Goal: Navigation & Orientation: Find specific page/section

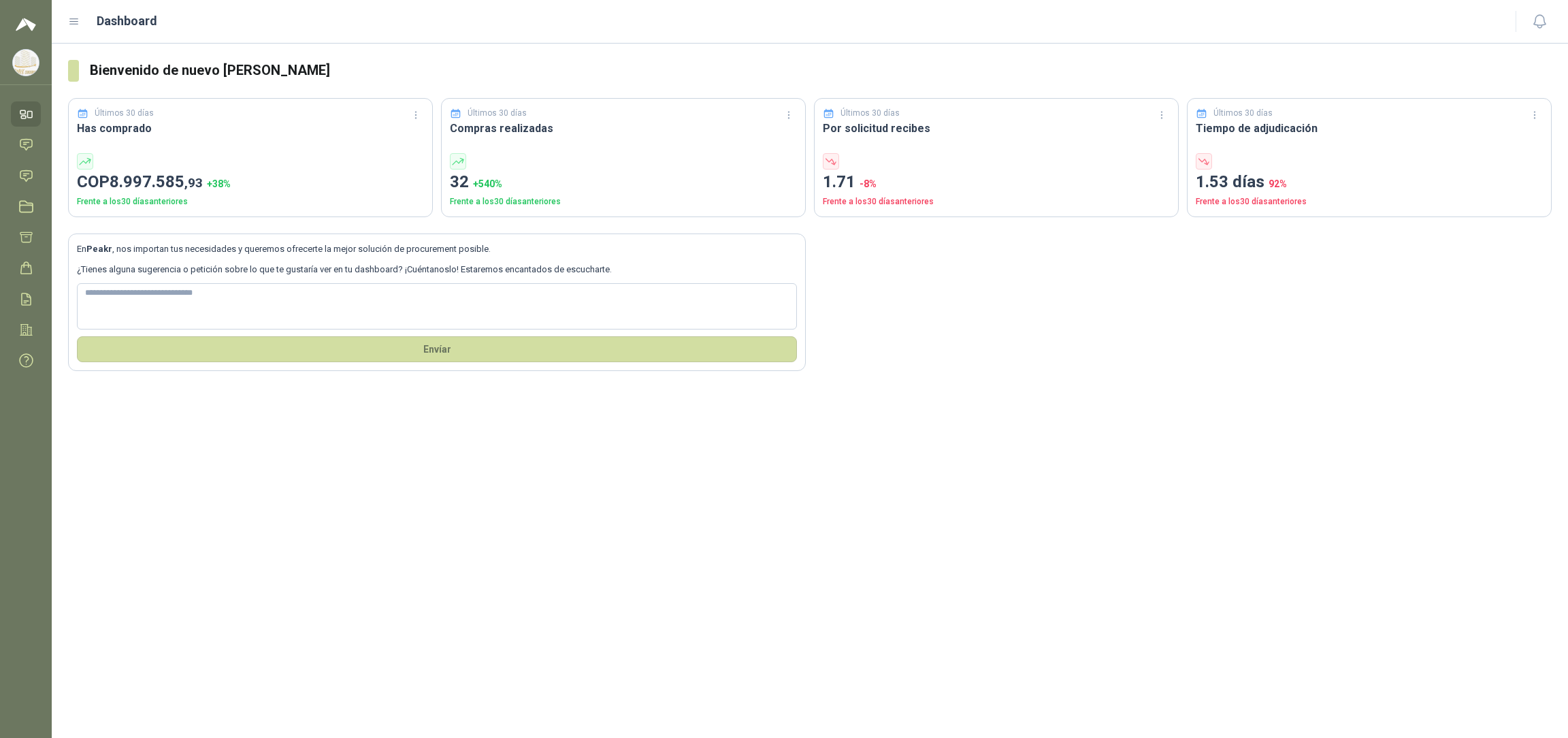
click at [25, 113] on icon at bounding box center [25, 114] width 14 height 14
click at [31, 143] on icon at bounding box center [25, 144] width 14 height 14
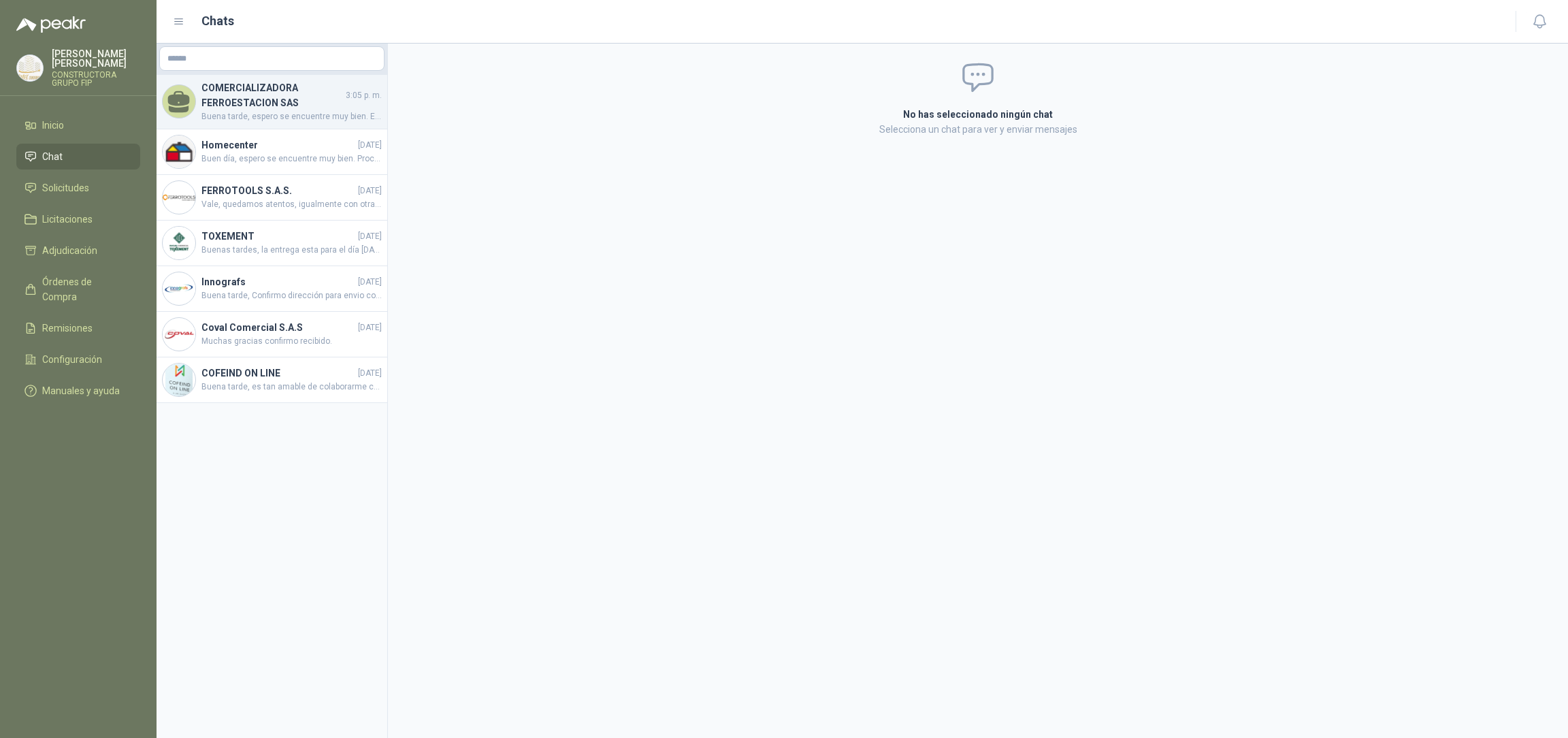
click at [304, 106] on h4 "COMERCIALIZADORA FERROESTACION SAS" at bounding box center [272, 95] width 142 height 30
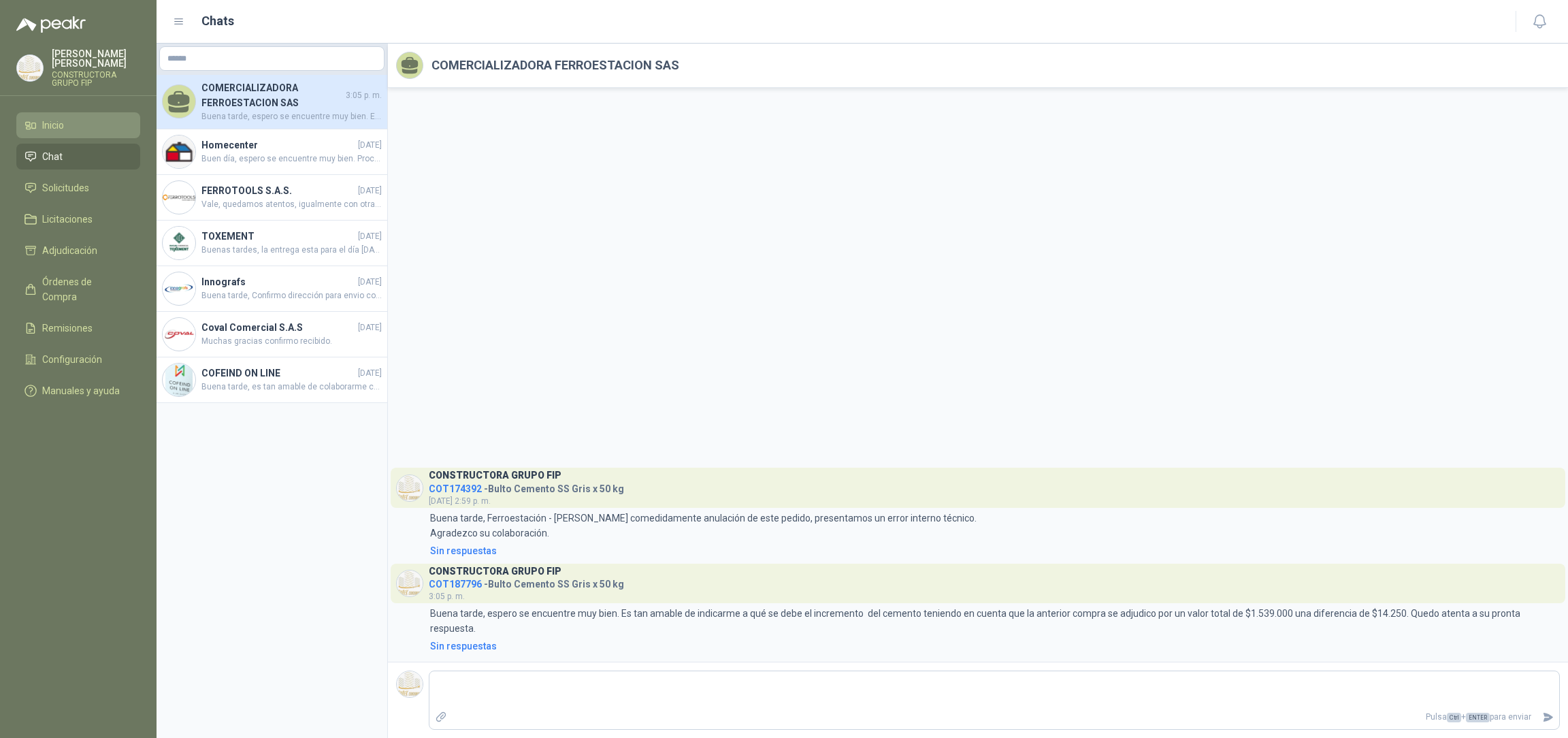
click at [81, 118] on li "Inicio" at bounding box center [78, 126] width 108 height 15
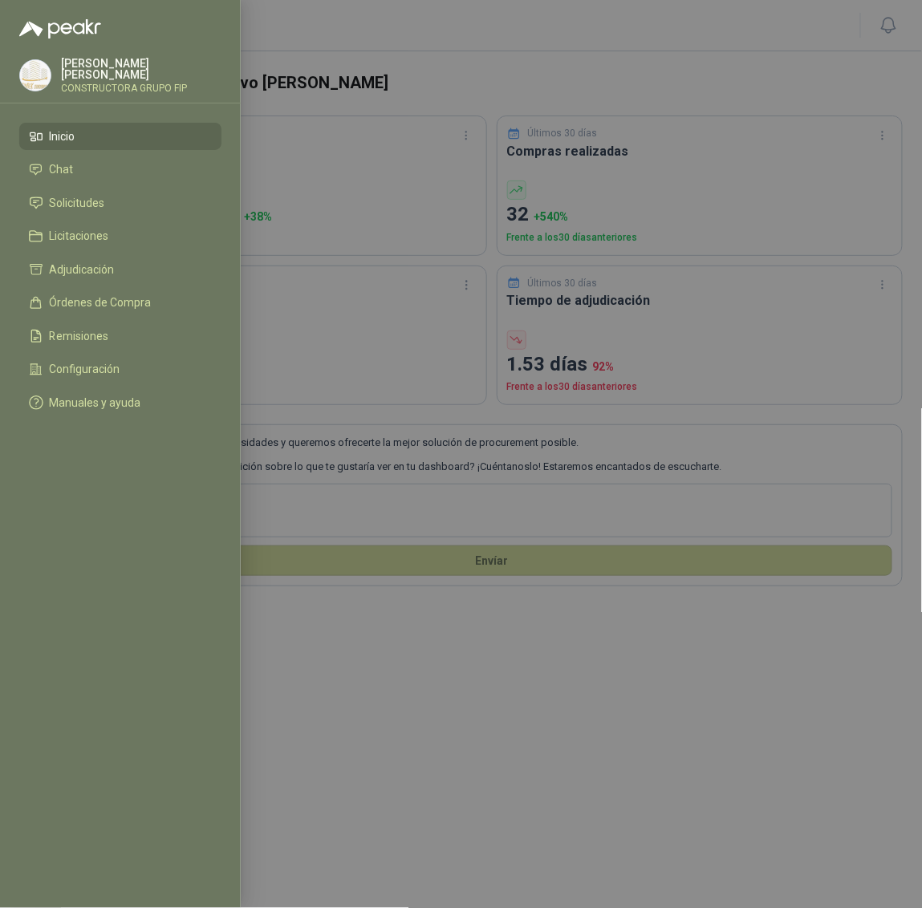
click at [627, 213] on div at bounding box center [461, 454] width 922 height 908
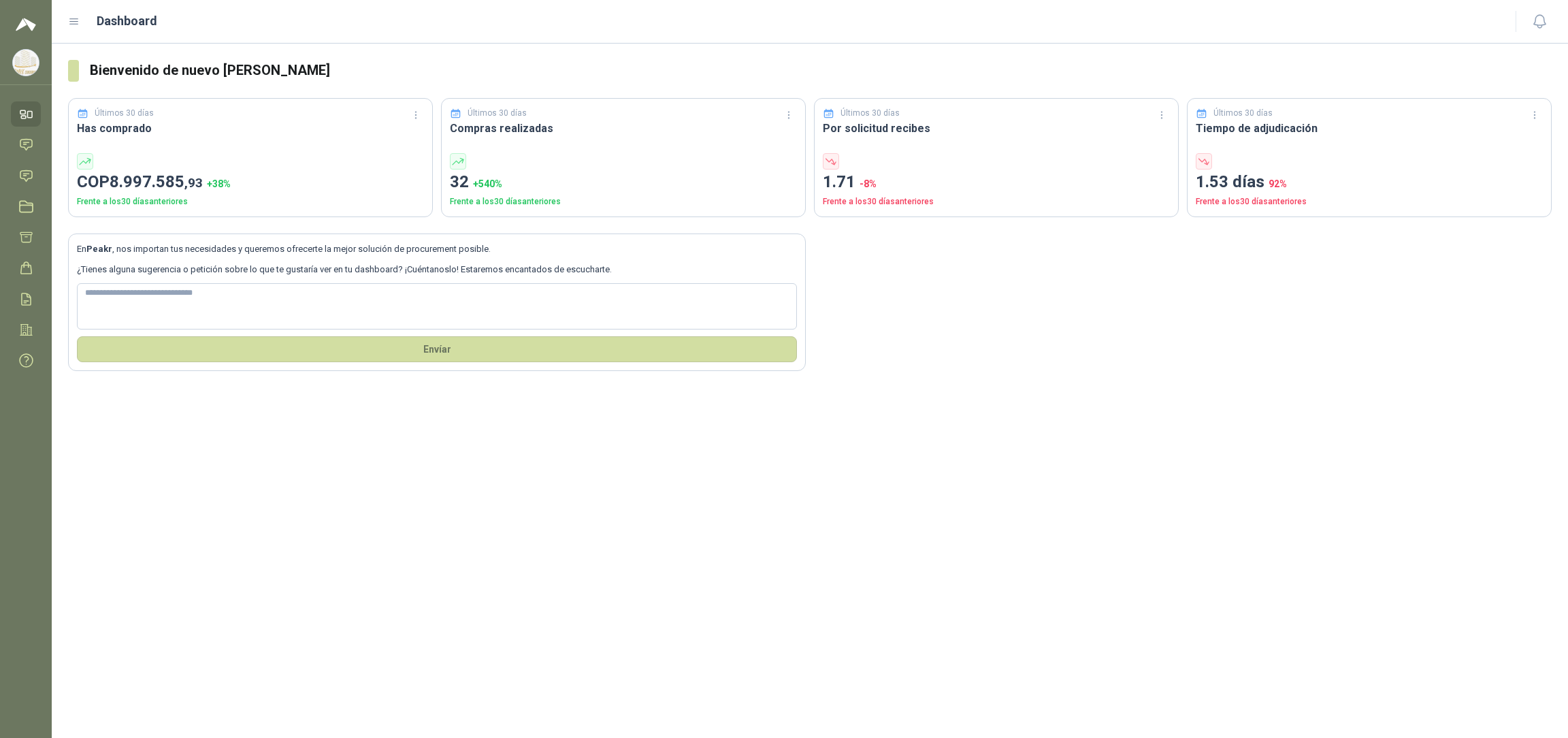
drag, startPoint x: 814, startPoint y: 567, endPoint x: 794, endPoint y: 560, distance: 21.2
click at [794, 560] on div "Bienvenido de nuevo EMILIANA ILLERA Últimos 30 días Has comprado COP 8.997.585 …" at bounding box center [810, 390] width 1516 height 694
click at [34, 146] on link "Chat" at bounding box center [25, 145] width 30 height 25
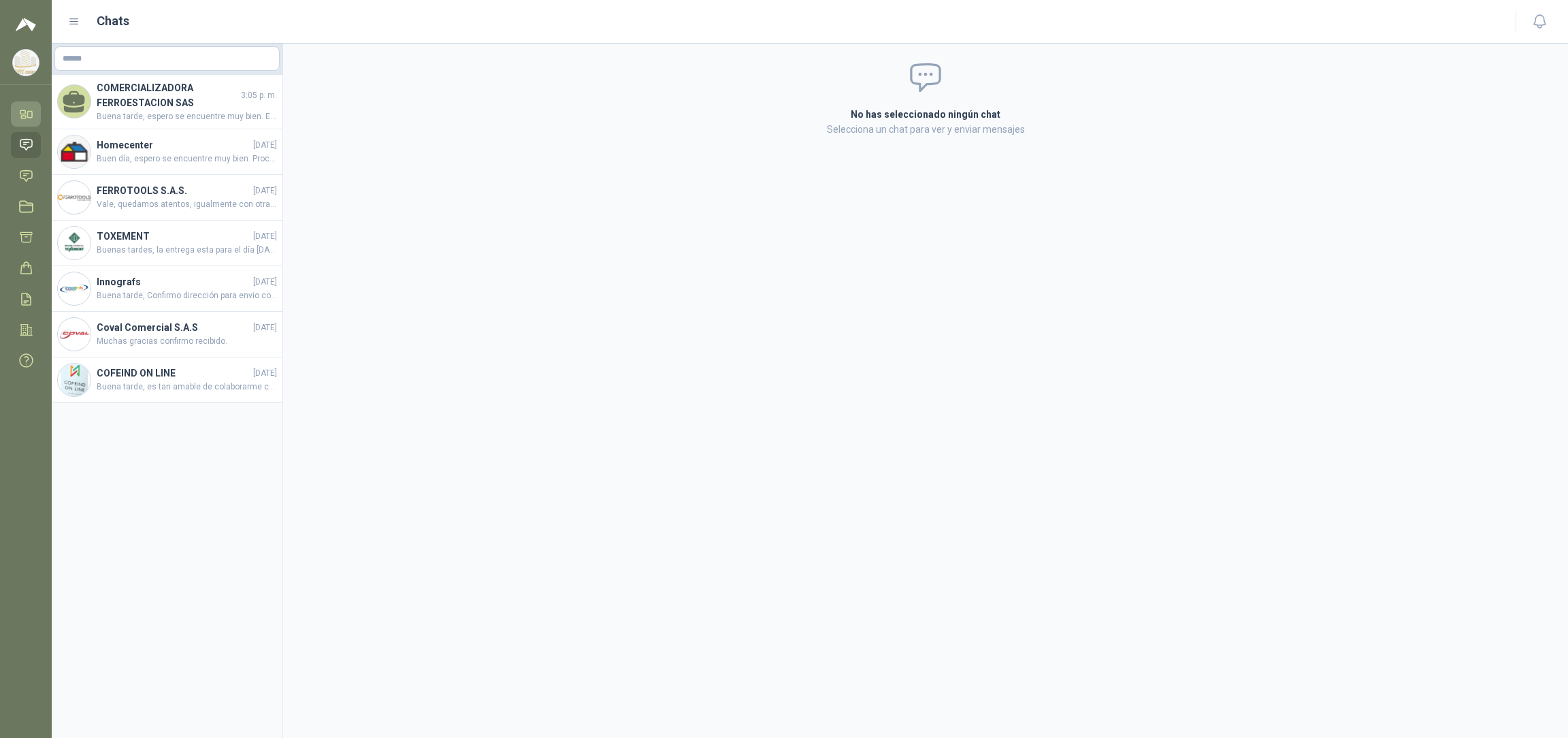
click at [30, 119] on icon at bounding box center [25, 114] width 14 height 14
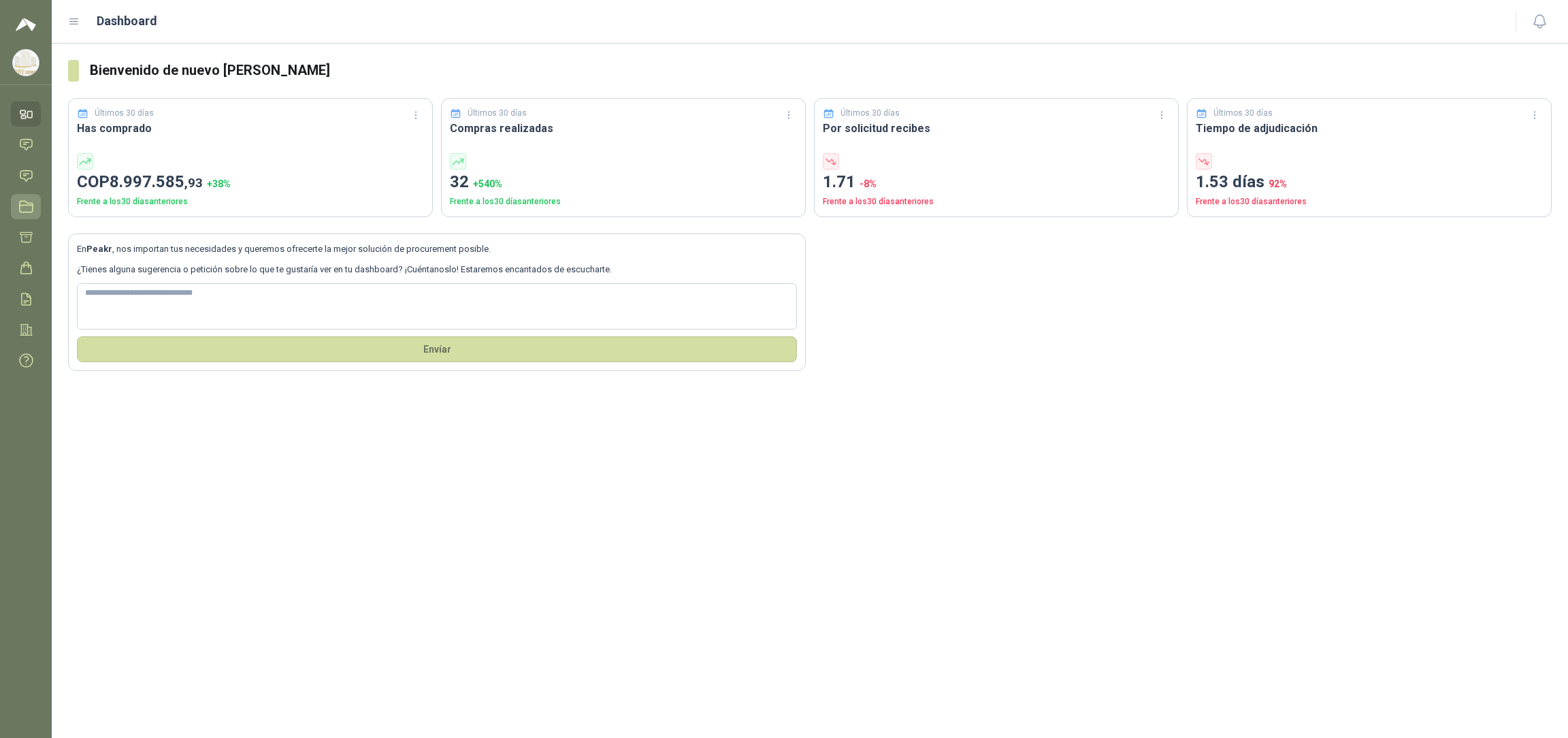
click at [26, 209] on icon at bounding box center [25, 206] width 14 height 14
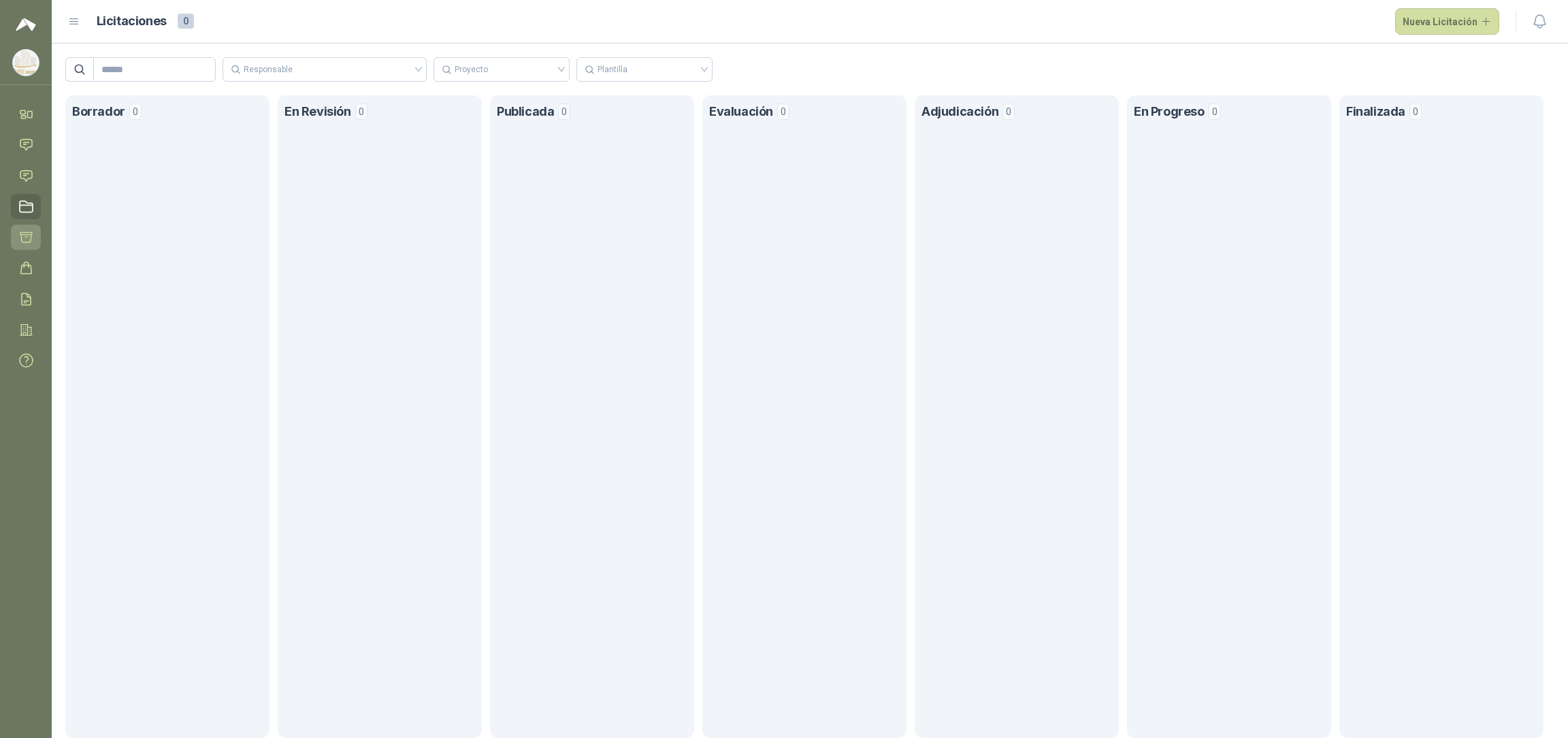
click at [25, 237] on icon at bounding box center [26, 238] width 12 height 10
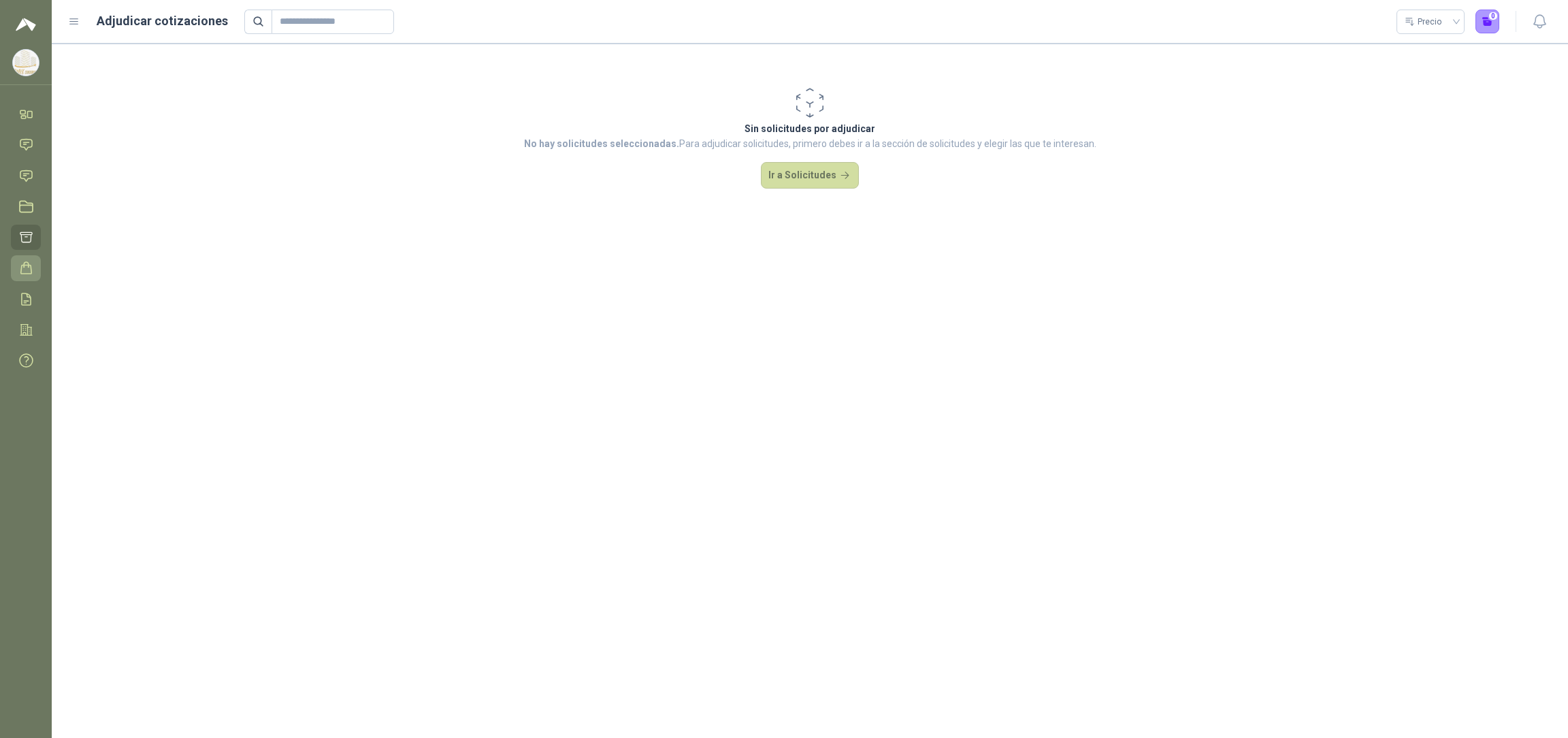
click at [25, 262] on icon at bounding box center [26, 268] width 11 height 12
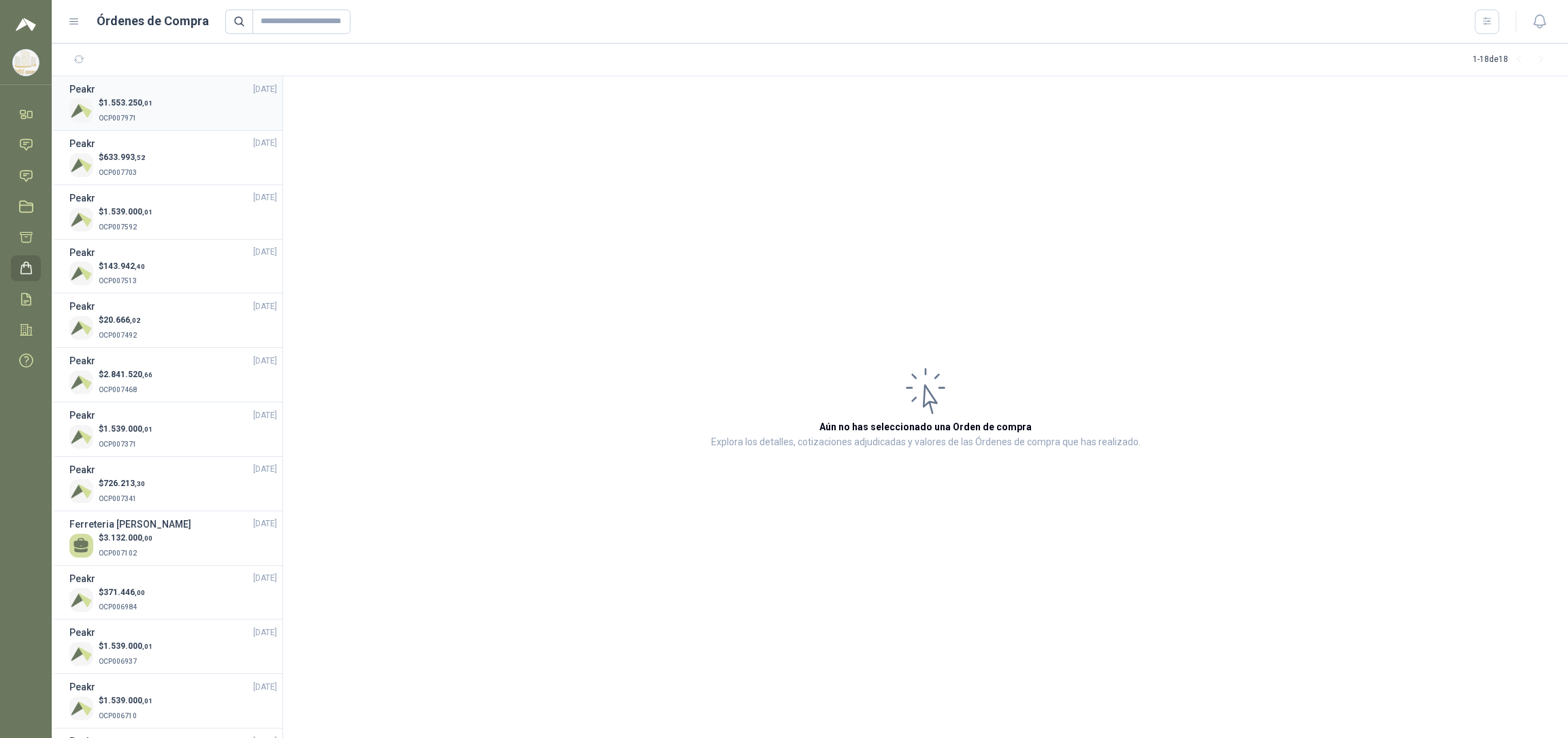
click at [141, 113] on p "OCP007971" at bounding box center [125, 117] width 53 height 15
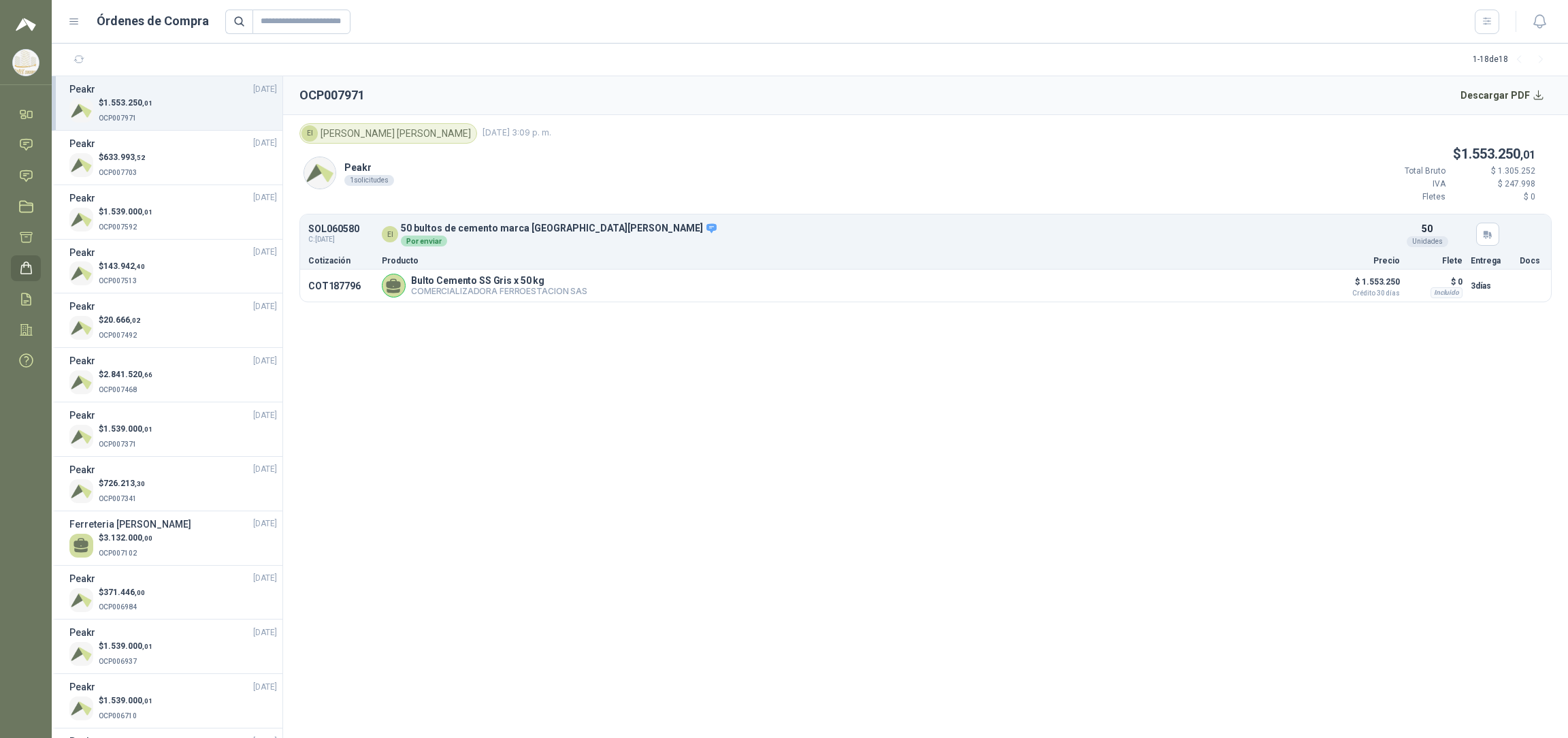
click at [749, 510] on section "OCP007971 Descargar PDF EI EMILIANA ILLERA 08 de octubre de 2025, 3:09 p. m. Pe…" at bounding box center [925, 407] width 1285 height 662
click at [167, 166] on div "$ 633.993 ,52 OCP007703" at bounding box center [173, 165] width 208 height 28
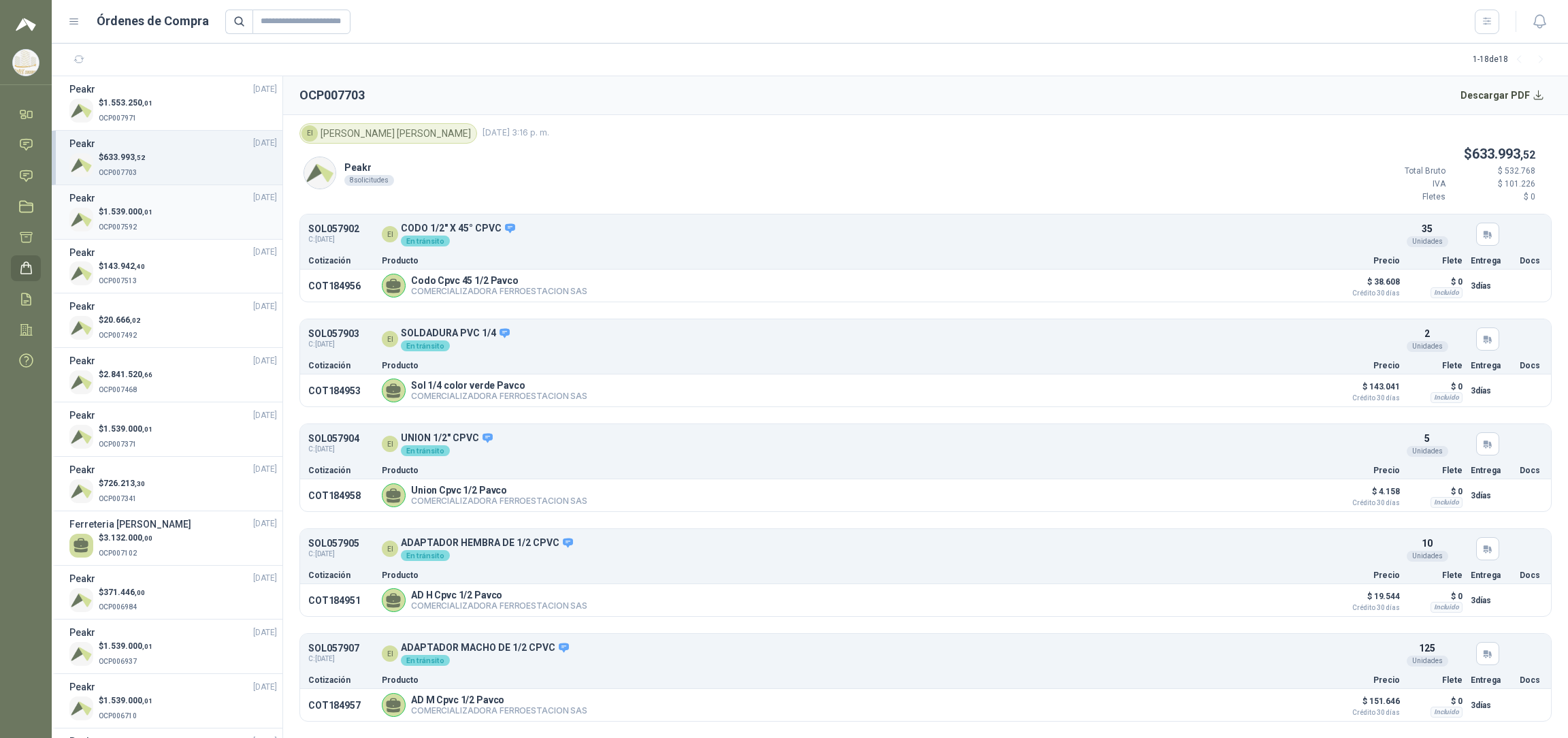
click at [165, 220] on div "$ 1.539.000 ,01 OCP007592" at bounding box center [173, 219] width 208 height 28
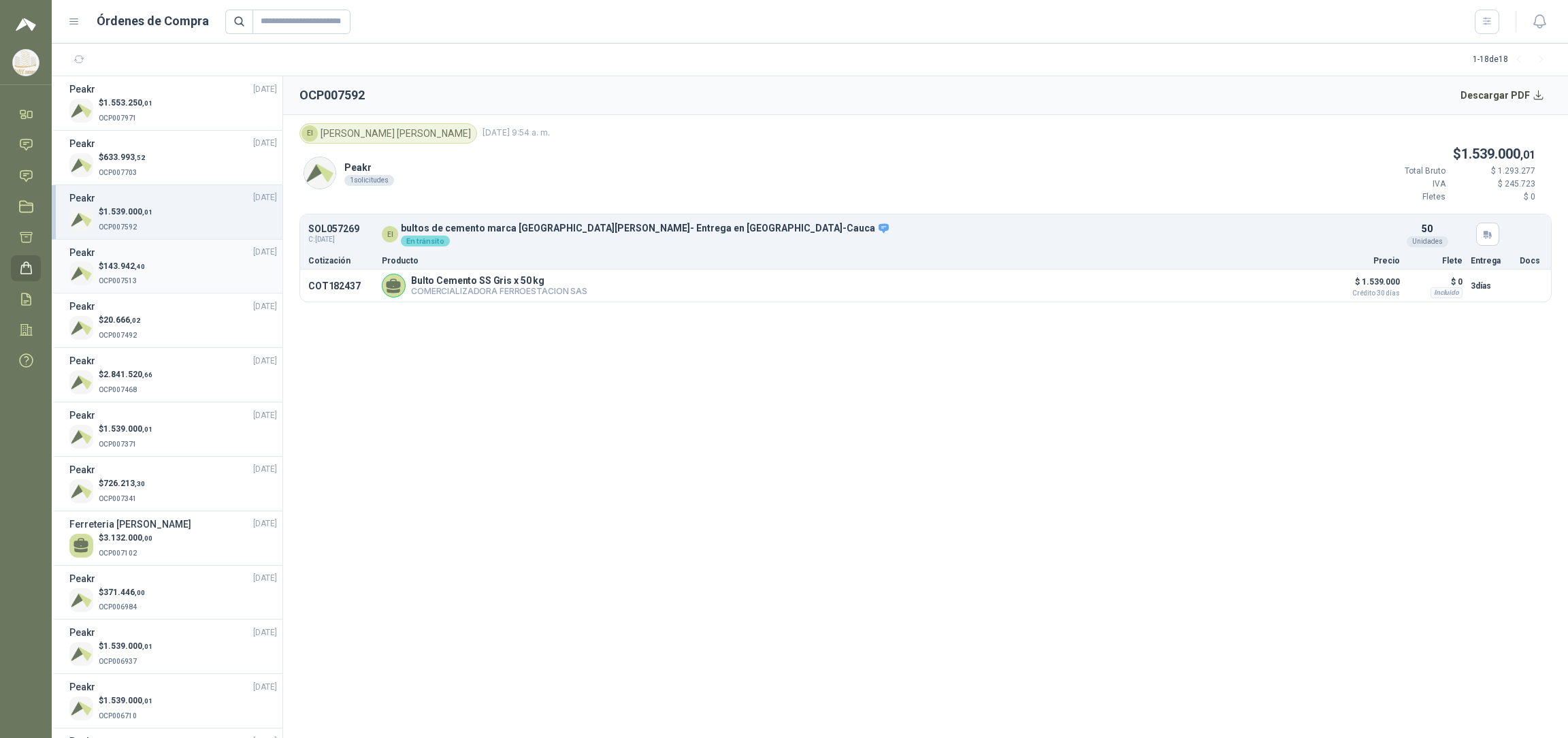
click at [134, 261] on span "143.942 ,40" at bounding box center [124, 266] width 42 height 9
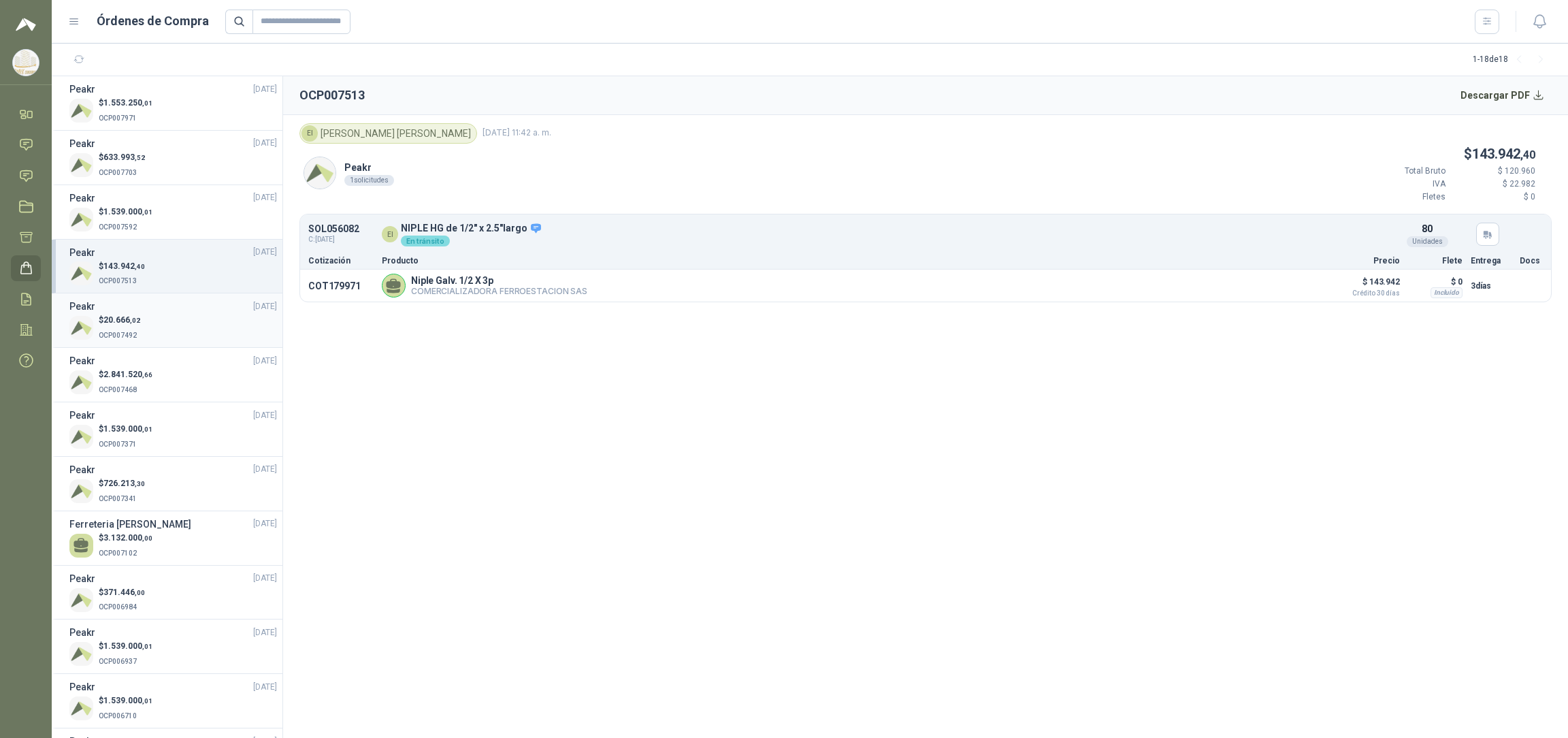
click at [116, 304] on div "Peakr 20/09/25" at bounding box center [173, 306] width 208 height 15
click at [126, 365] on div "Peakr 19/09/25" at bounding box center [173, 361] width 208 height 15
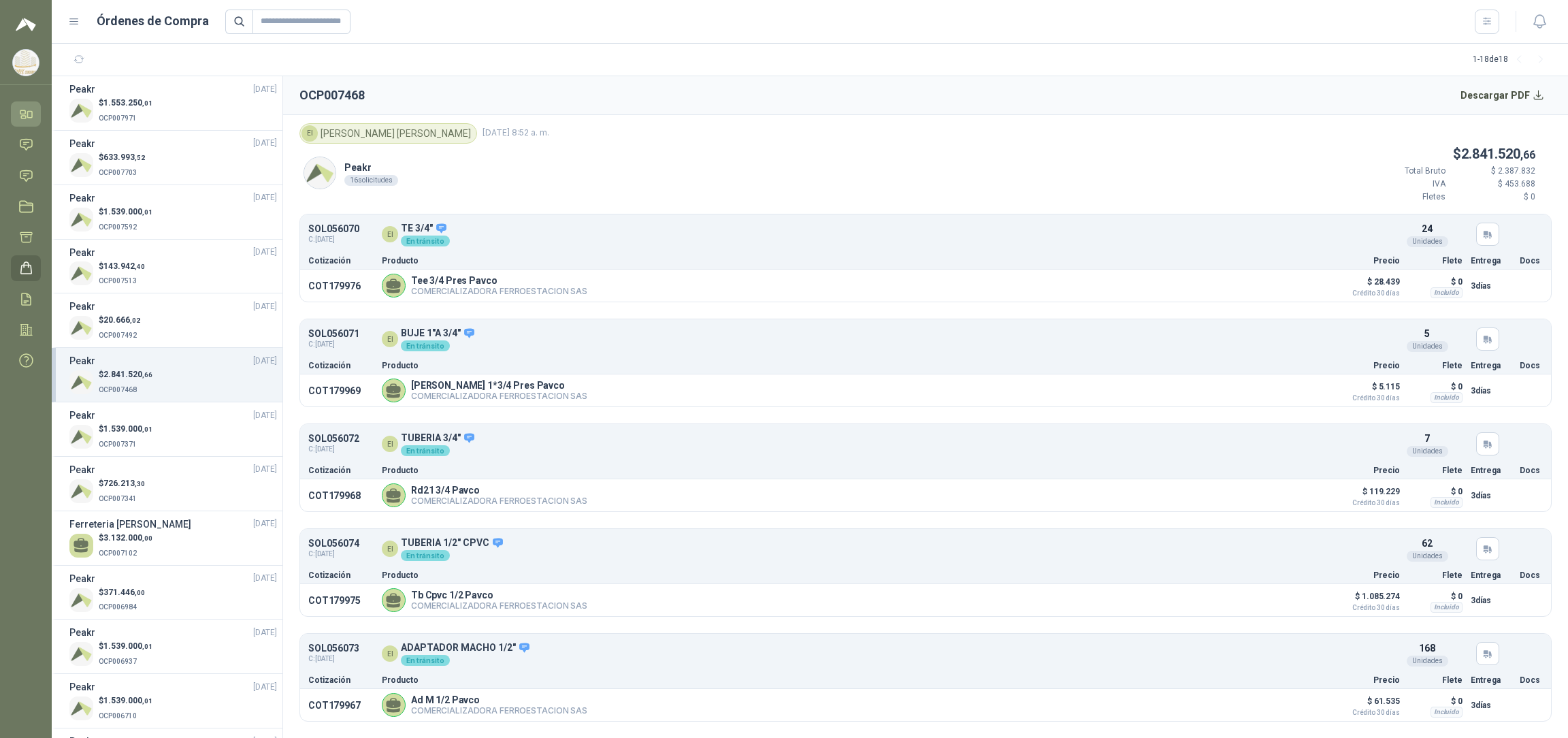
click at [28, 117] on icon at bounding box center [31, 115] width 5 height 6
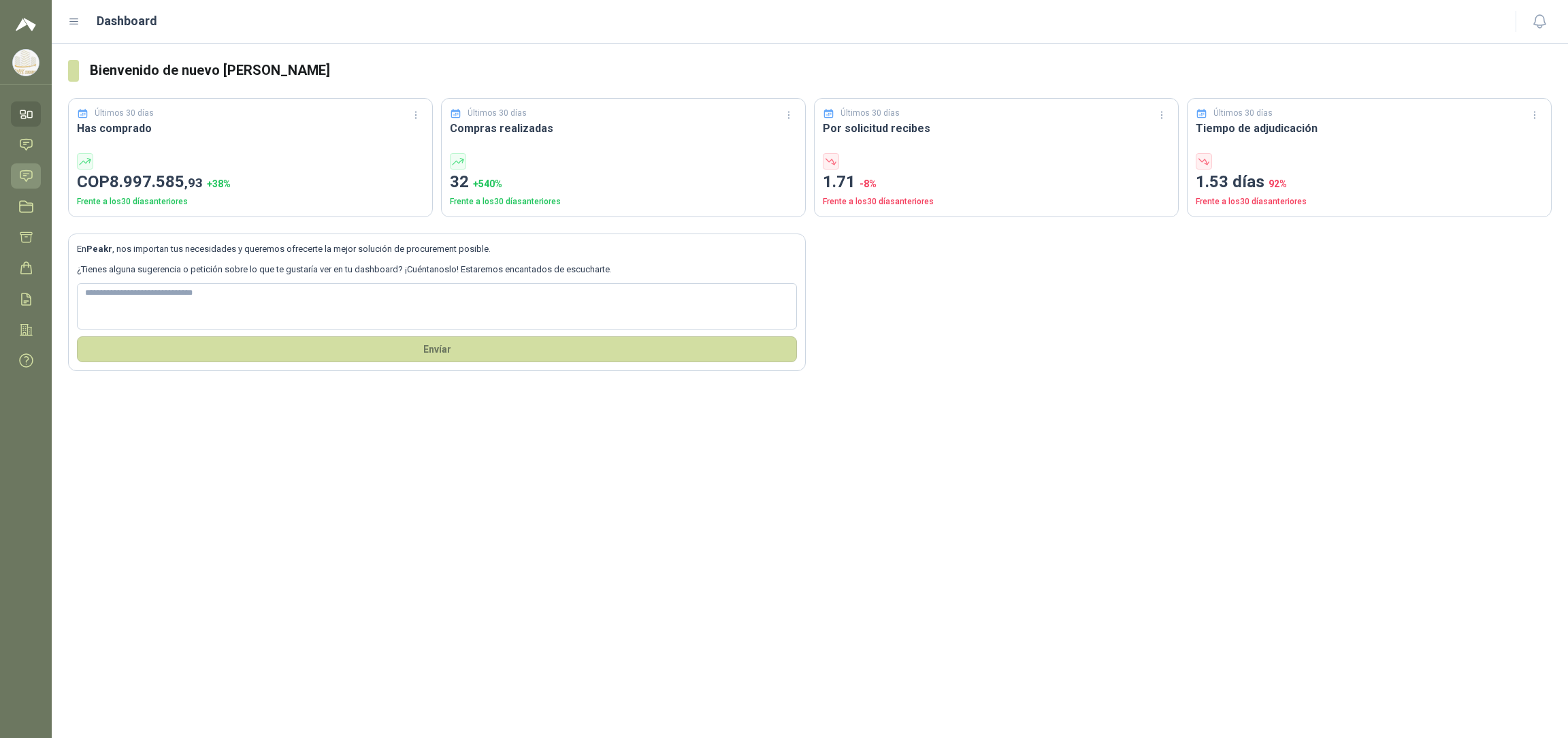
click at [21, 174] on icon at bounding box center [25, 176] width 14 height 14
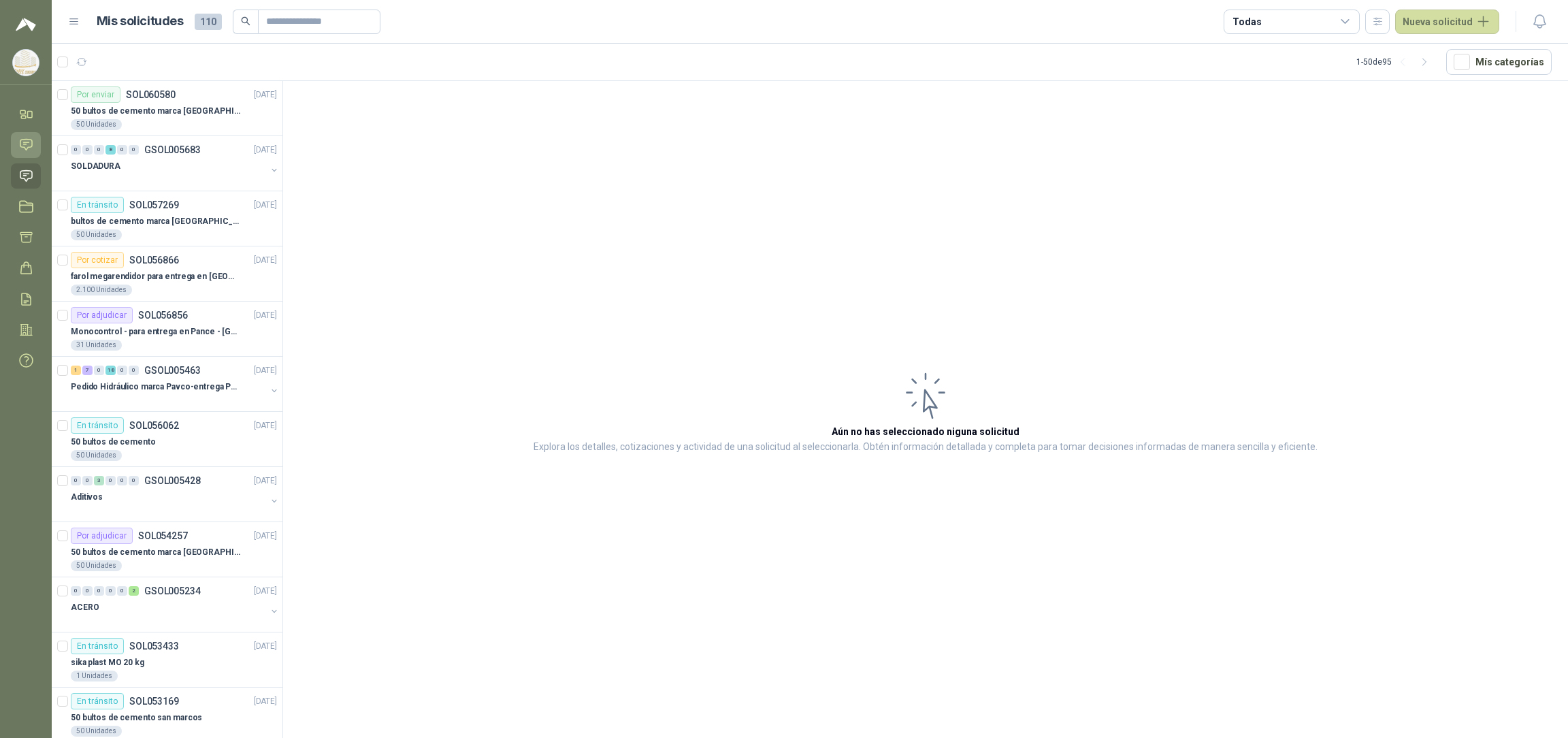
click at [25, 143] on icon at bounding box center [26, 144] width 12 height 11
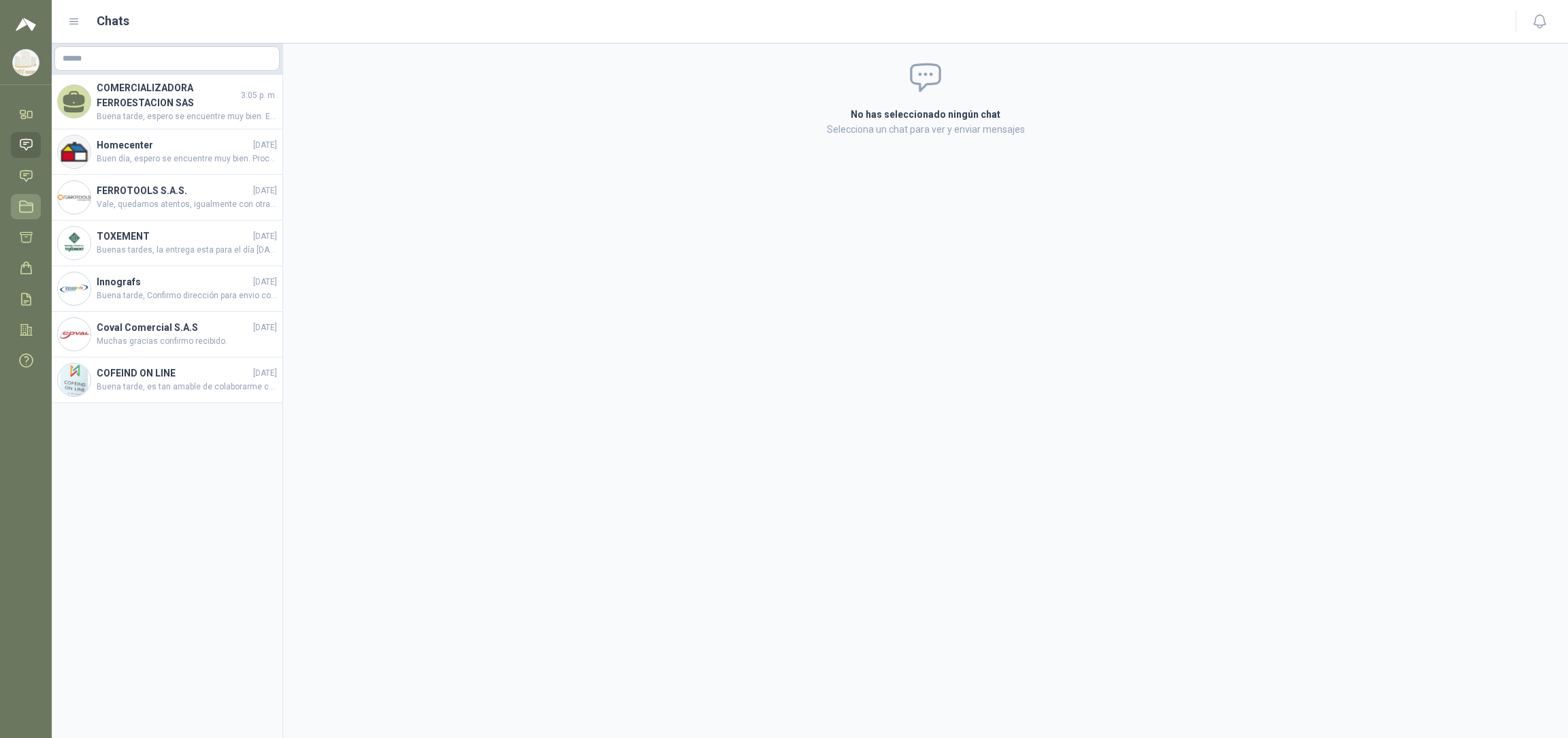
click at [28, 202] on icon at bounding box center [25, 206] width 14 height 14
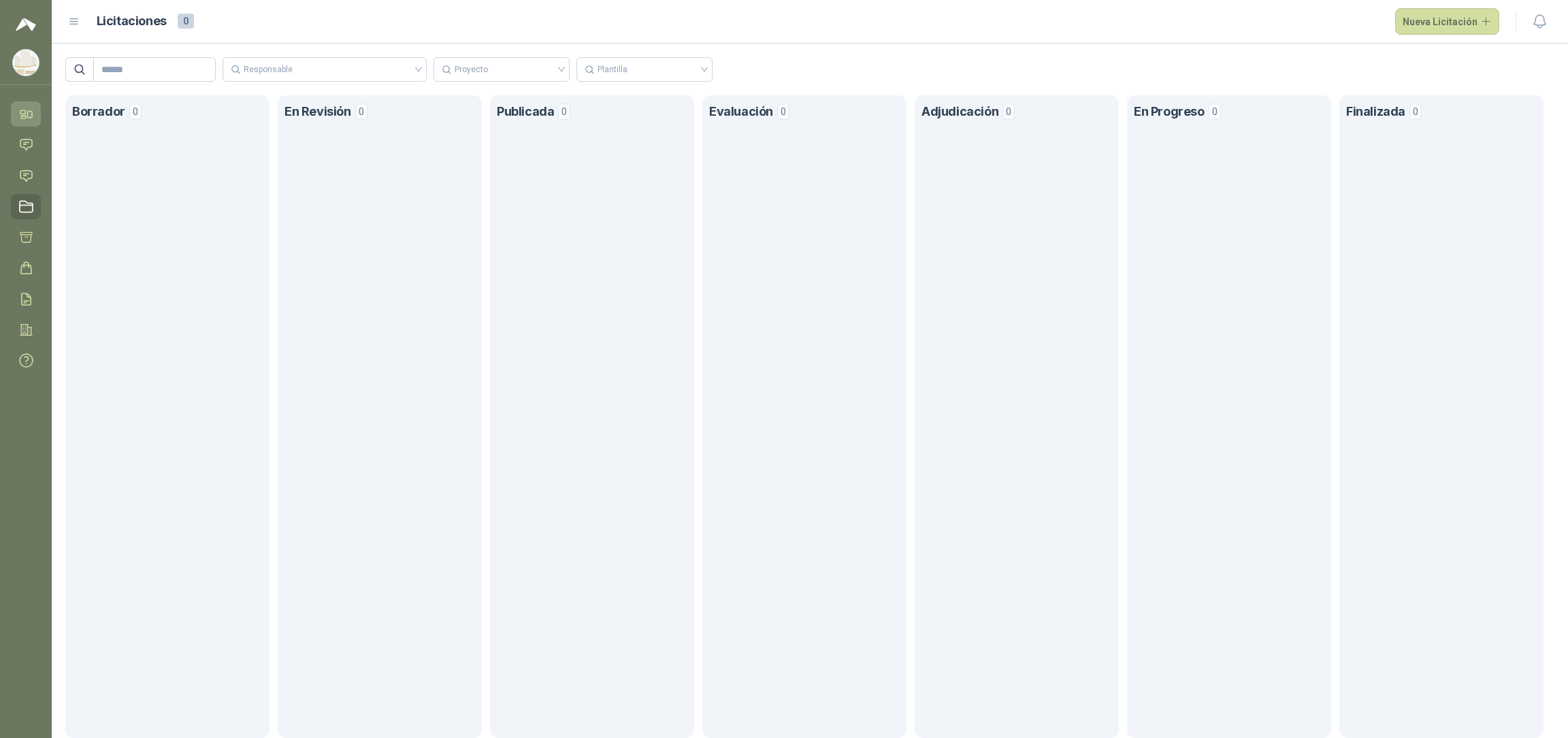
click at [23, 110] on icon at bounding box center [23, 112] width 5 height 3
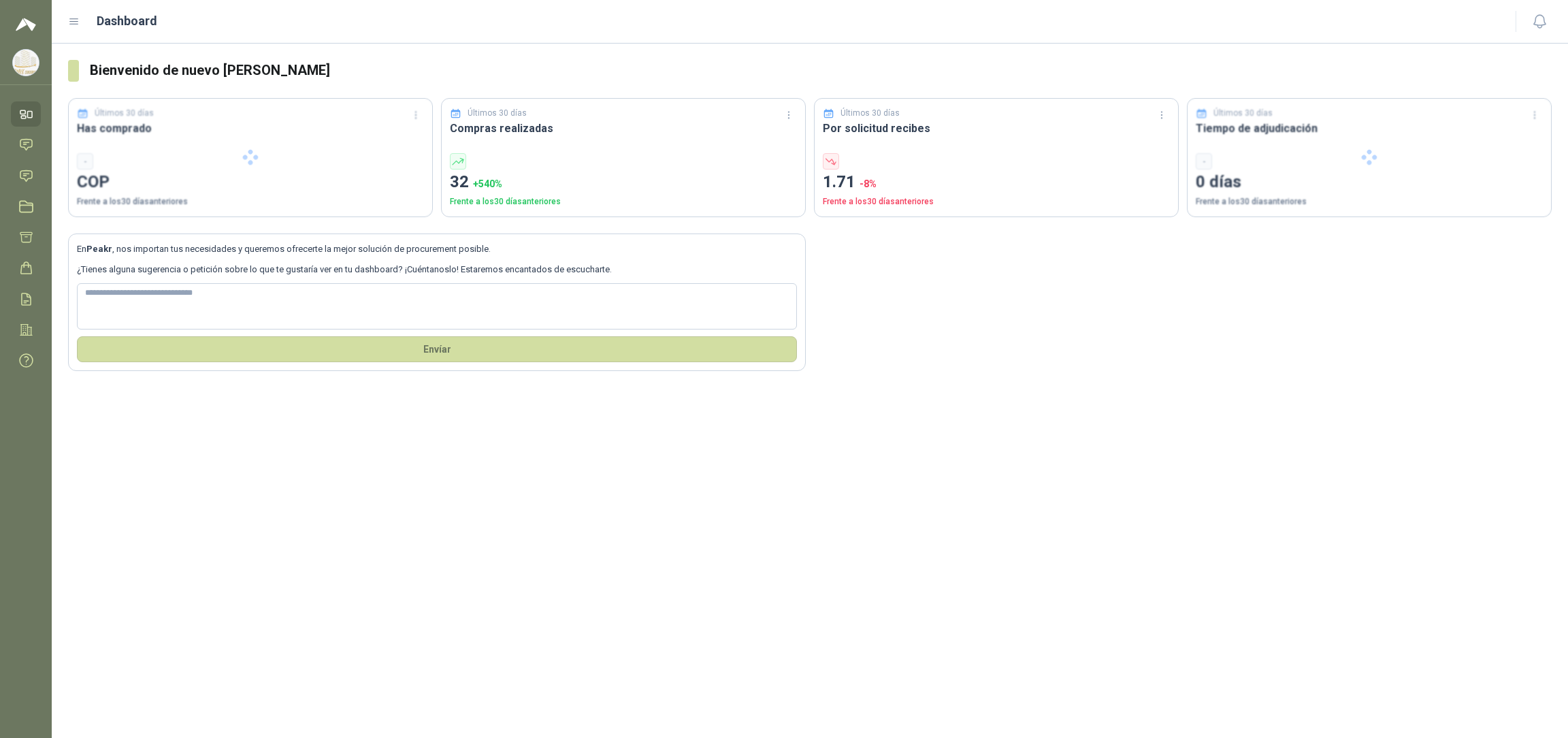
click at [31, 66] on img at bounding box center [25, 63] width 25 height 25
click at [188, 400] on div "Bienvenido de nuevo EMILIANA ILLERA Últimos 30 días Has comprado COP 8.997.585 …" at bounding box center [810, 390] width 1516 height 694
click at [27, 110] on icon at bounding box center [25, 114] width 14 height 14
click at [25, 140] on icon at bounding box center [25, 144] width 14 height 14
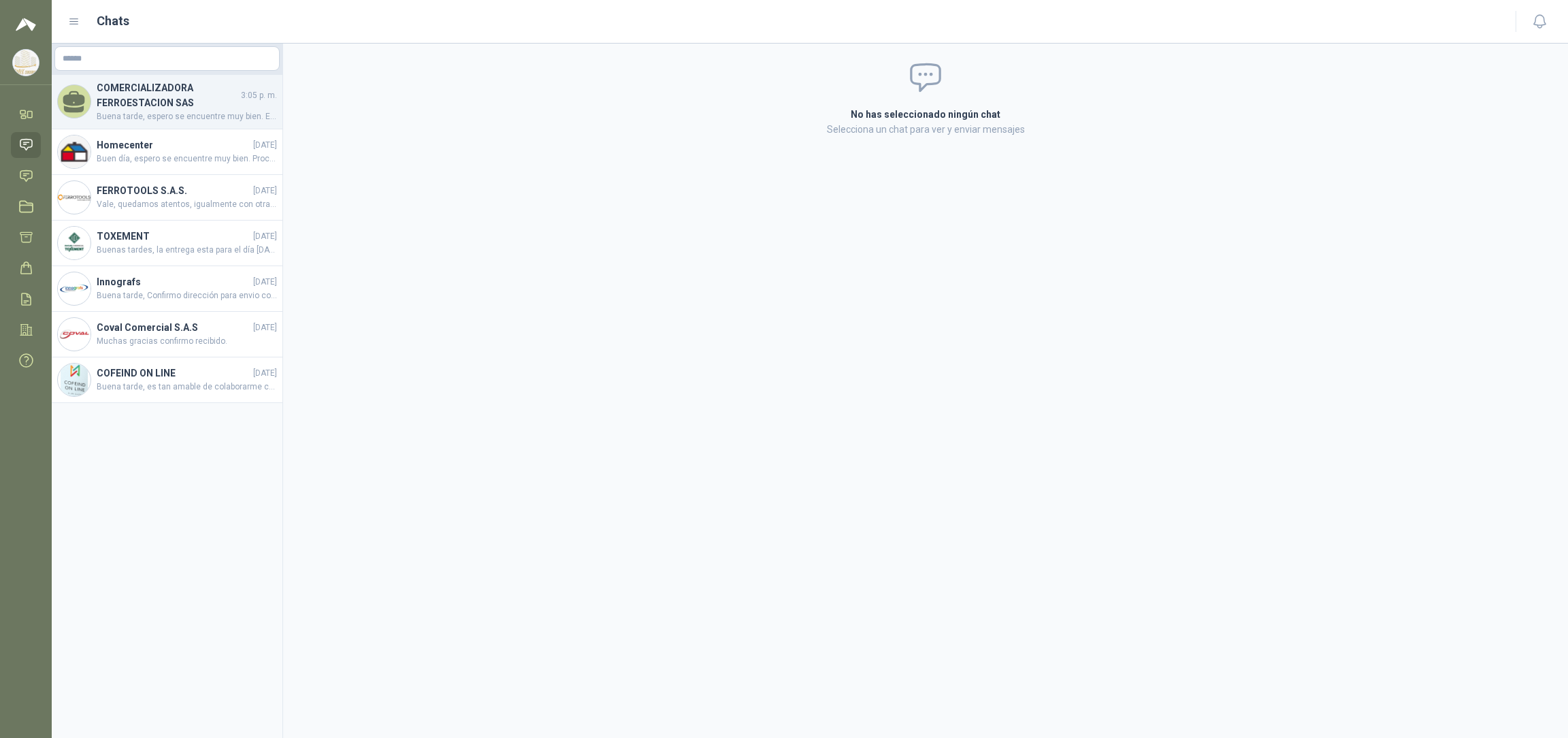
click at [129, 92] on h4 "COMERCIALIZADORA FERROESTACION SAS" at bounding box center [167, 95] width 142 height 30
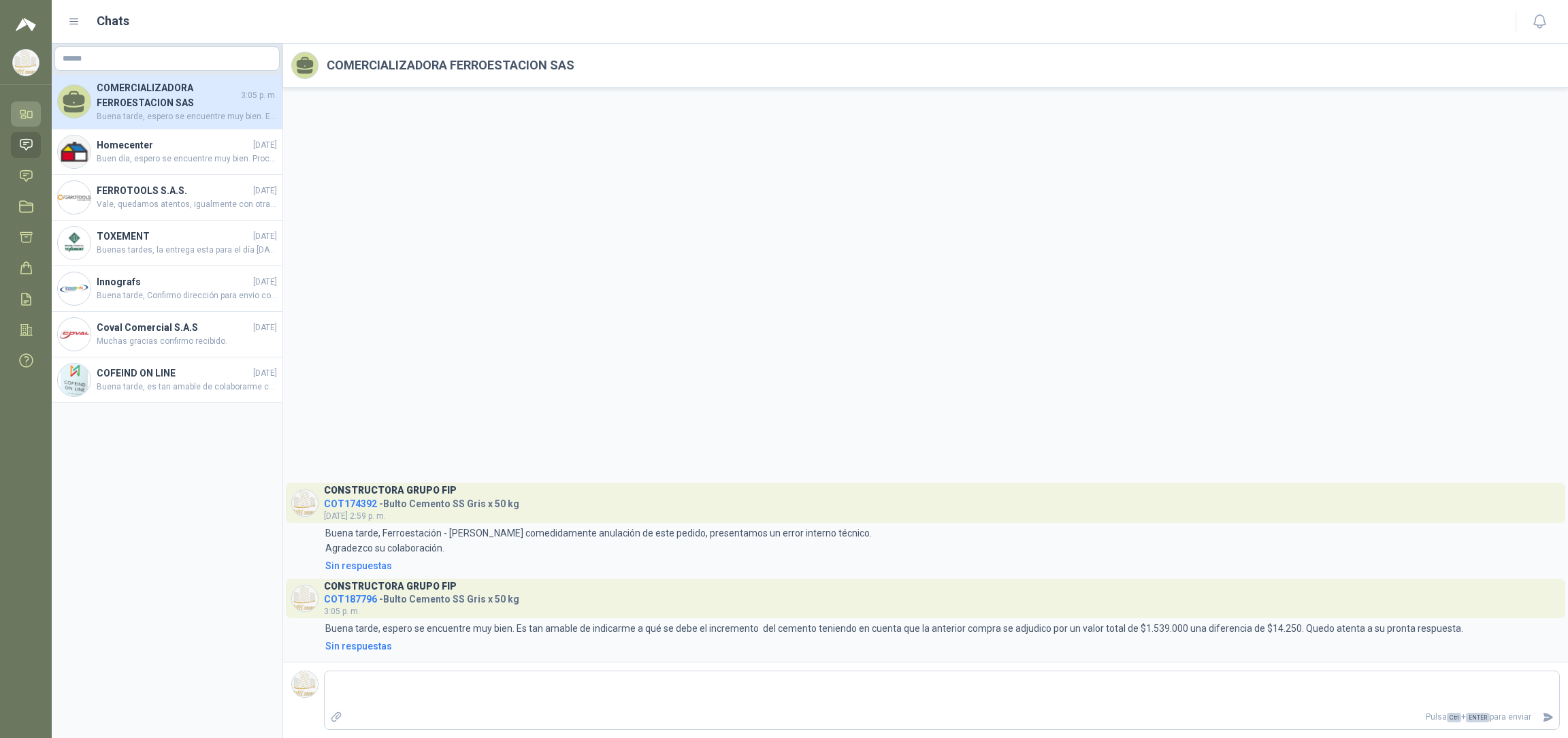
click at [31, 113] on icon at bounding box center [31, 115] width 5 height 6
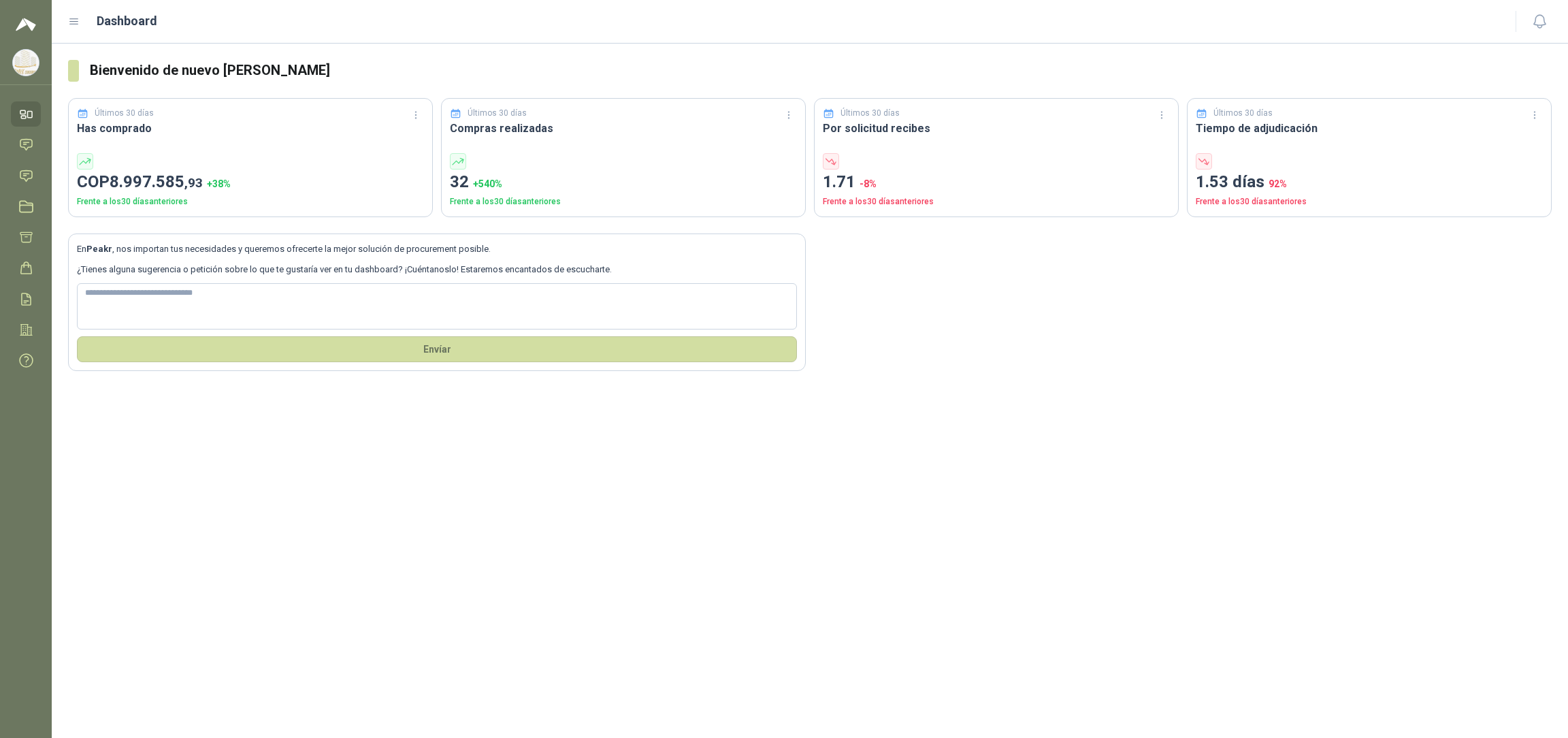
drag, startPoint x: 779, startPoint y: 420, endPoint x: 769, endPoint y: 405, distance: 18.0
click at [769, 405] on div "Bienvenido de nuevo EMILIANA ILLERA Últimos 30 días Has comprado COP 8.997.585 …" at bounding box center [810, 390] width 1516 height 694
click at [25, 120] on icon at bounding box center [25, 114] width 14 height 14
click at [1030, 524] on div "Bienvenido de nuevo EMILIANA ILLERA Últimos 30 días Has comprado COP 8.997.585 …" at bounding box center [810, 390] width 1516 height 694
